Goal: Navigation & Orientation: Find specific page/section

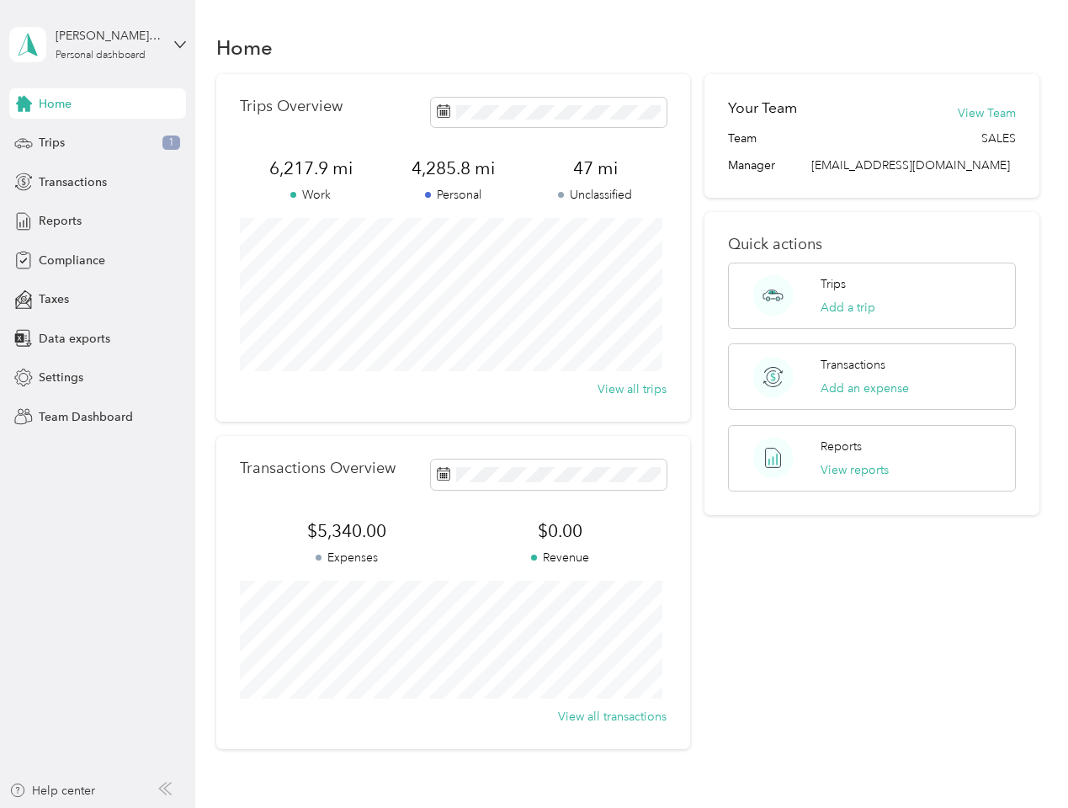
click at [534, 404] on div "Trips Overview 6,217.9 mi Work 4,285.8 mi Personal 47 mi Unclassified View all …" at bounding box center [453, 248] width 474 height 348
click at [98, 45] on div "[PERSON_NAME] [PERSON_NAME]" at bounding box center [108, 36] width 105 height 18
click at [98, 104] on div "You’re signed in as [EMAIL_ADDRESS][DOMAIN_NAME] Team dashboard Personal dashbo…" at bounding box center [186, 147] width 354 height 172
